Goal: Find contact information: Find contact information

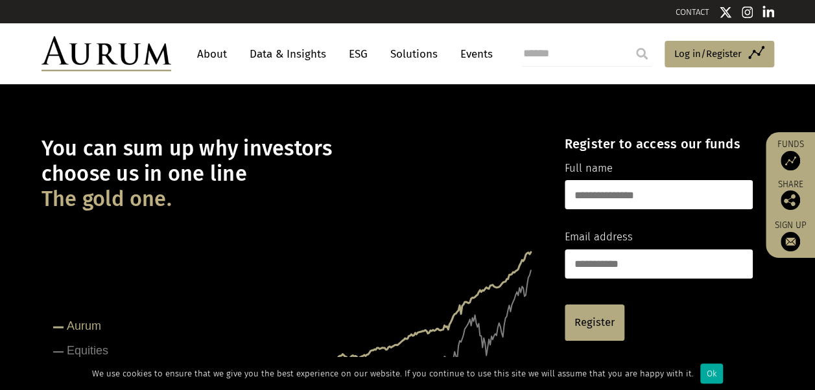
click at [681, 10] on link "CONTACT" at bounding box center [692, 12] width 34 height 10
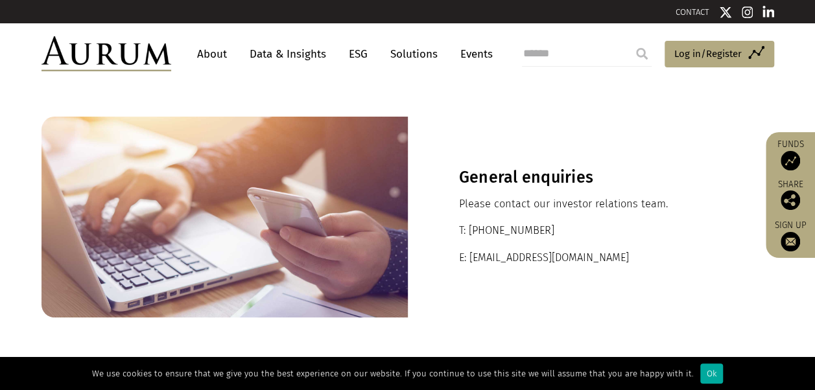
click at [207, 54] on link "About" at bounding box center [212, 54] width 43 height 24
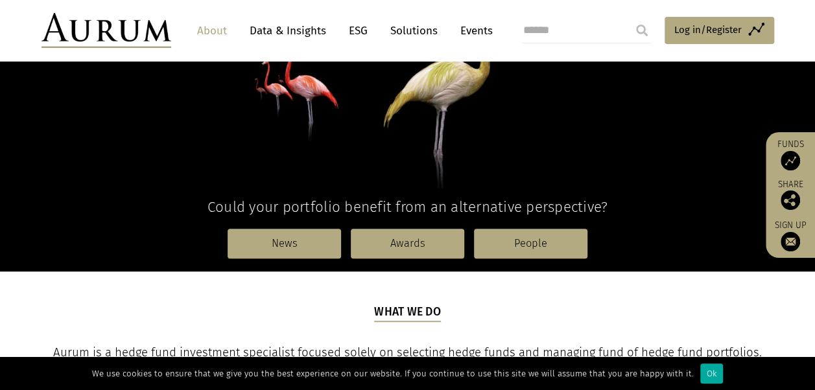
scroll to position [259, 0]
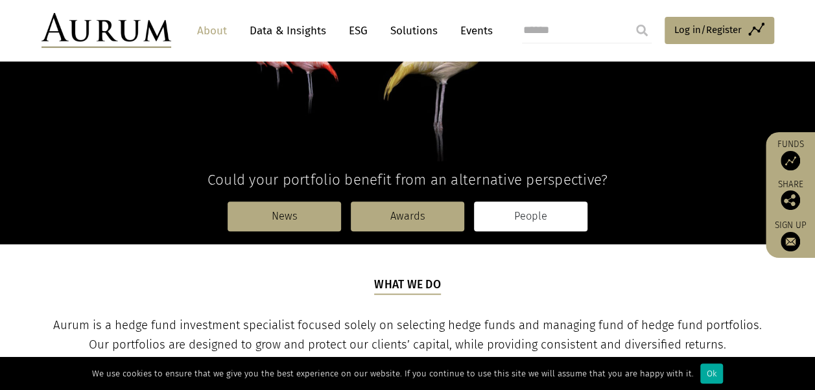
click at [512, 217] on link "People" at bounding box center [530, 217] width 113 height 30
